Goal: Task Accomplishment & Management: Manage account settings

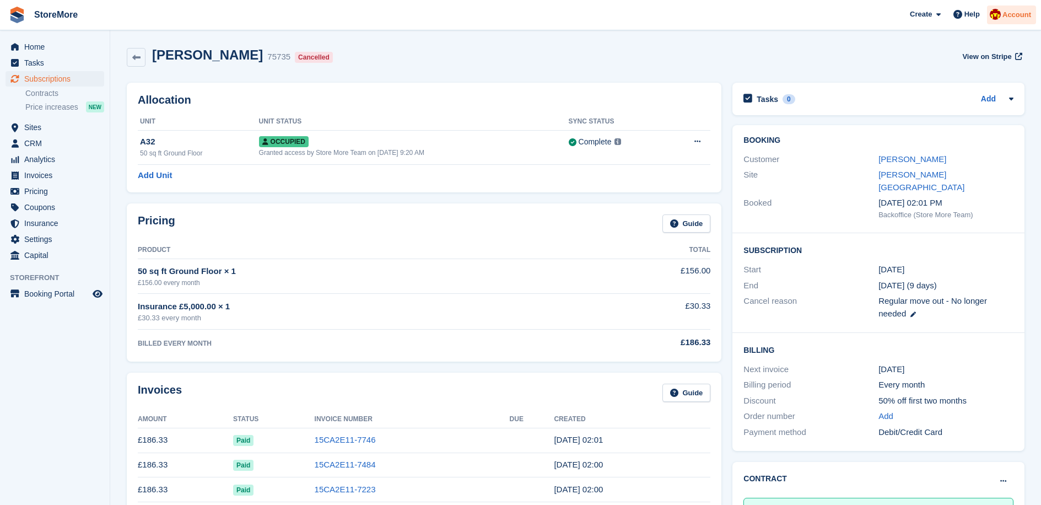
click at [1017, 15] on span "Account" at bounding box center [1017, 14] width 29 height 11
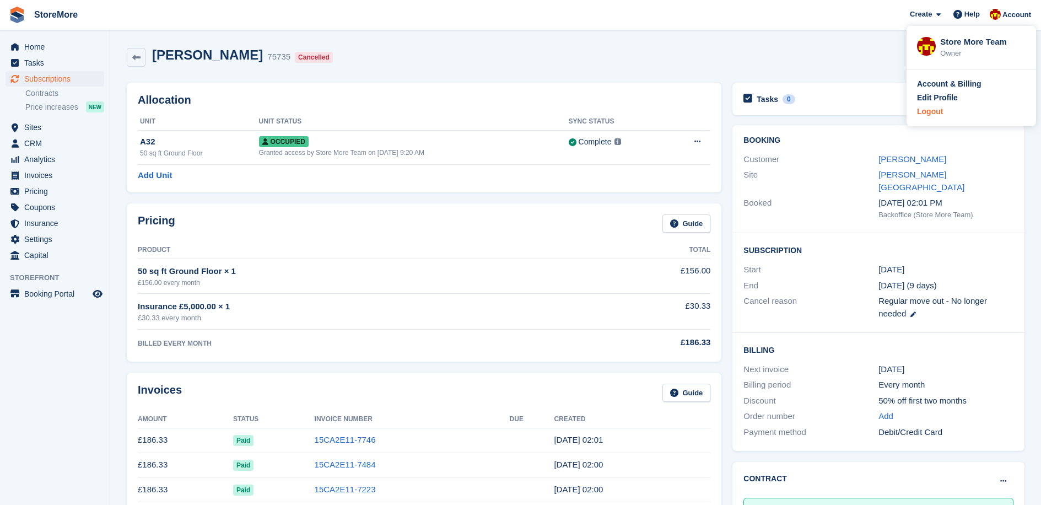
click at [921, 109] on div "Logout" at bounding box center [930, 112] width 26 height 12
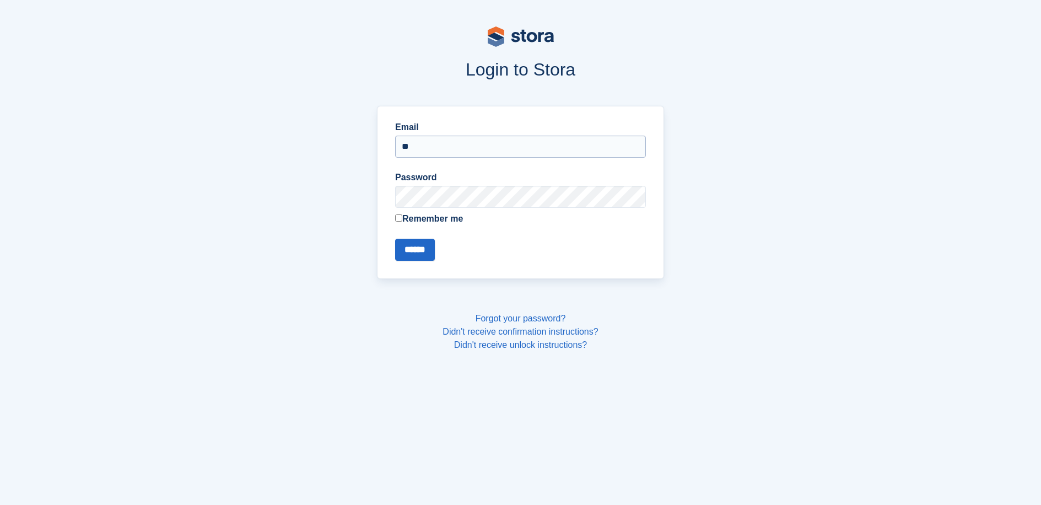
type input "**********"
click at [395, 239] on input "******" at bounding box center [415, 250] width 40 height 22
